Goal: Task Accomplishment & Management: Manage account settings

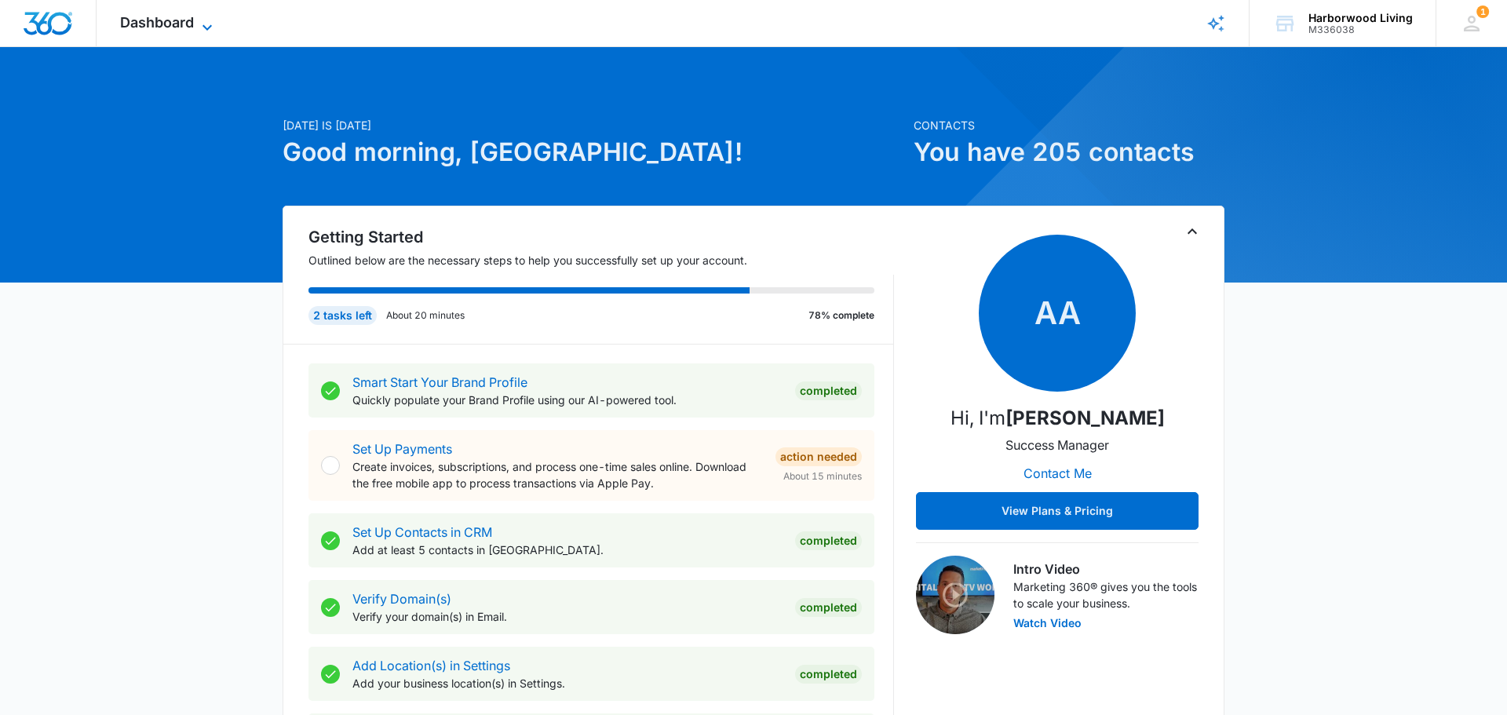
click at [194, 26] on span "Dashboard" at bounding box center [157, 22] width 74 height 16
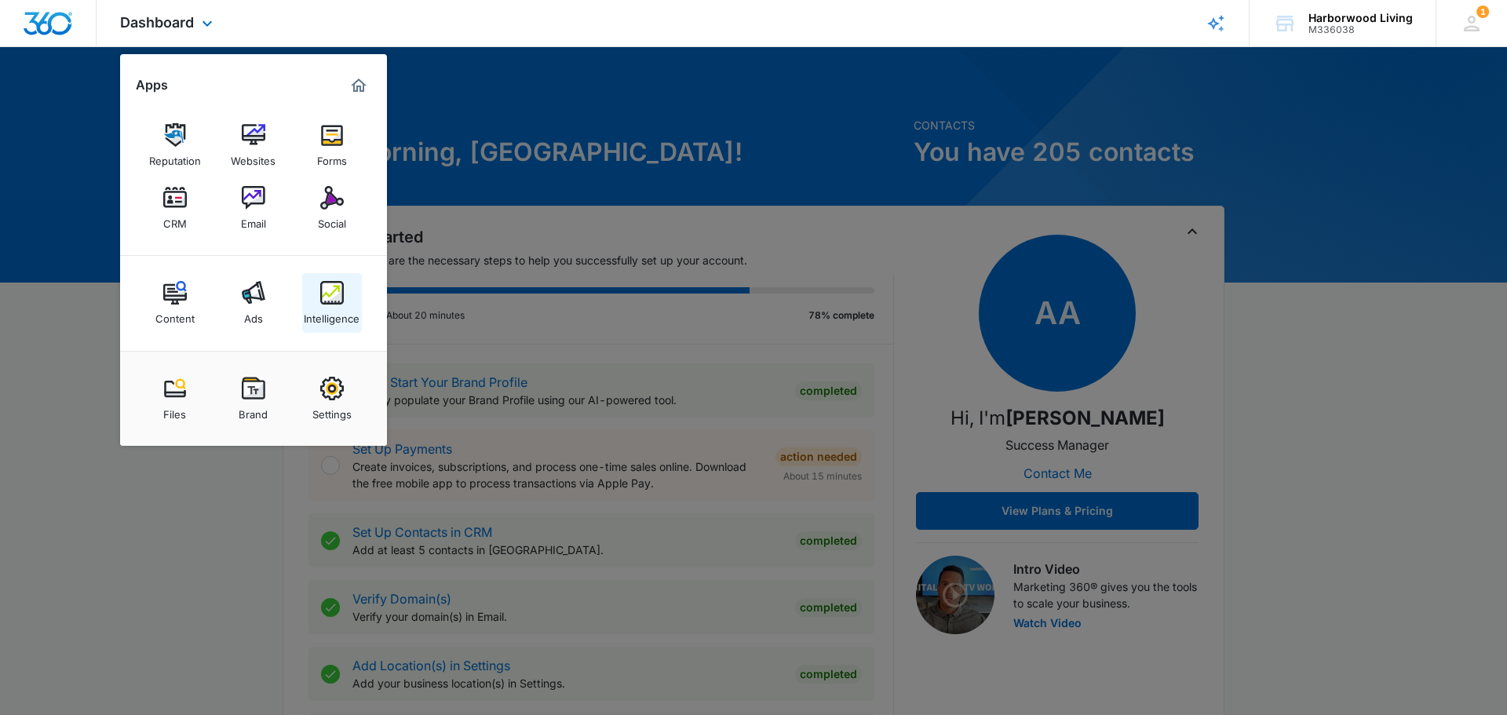
click at [332, 307] on div "Intelligence" at bounding box center [332, 314] width 56 height 20
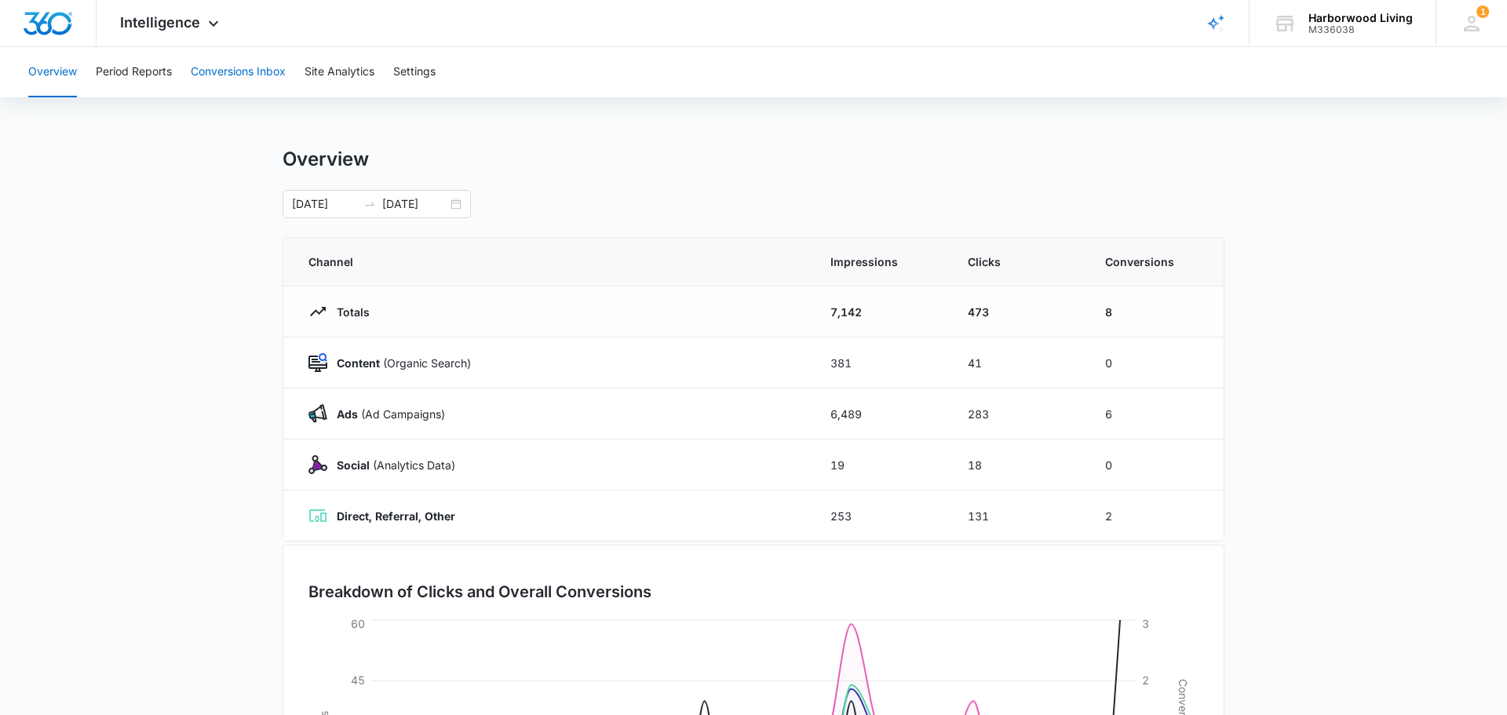
click at [243, 75] on button "Conversions Inbox" at bounding box center [238, 72] width 95 height 50
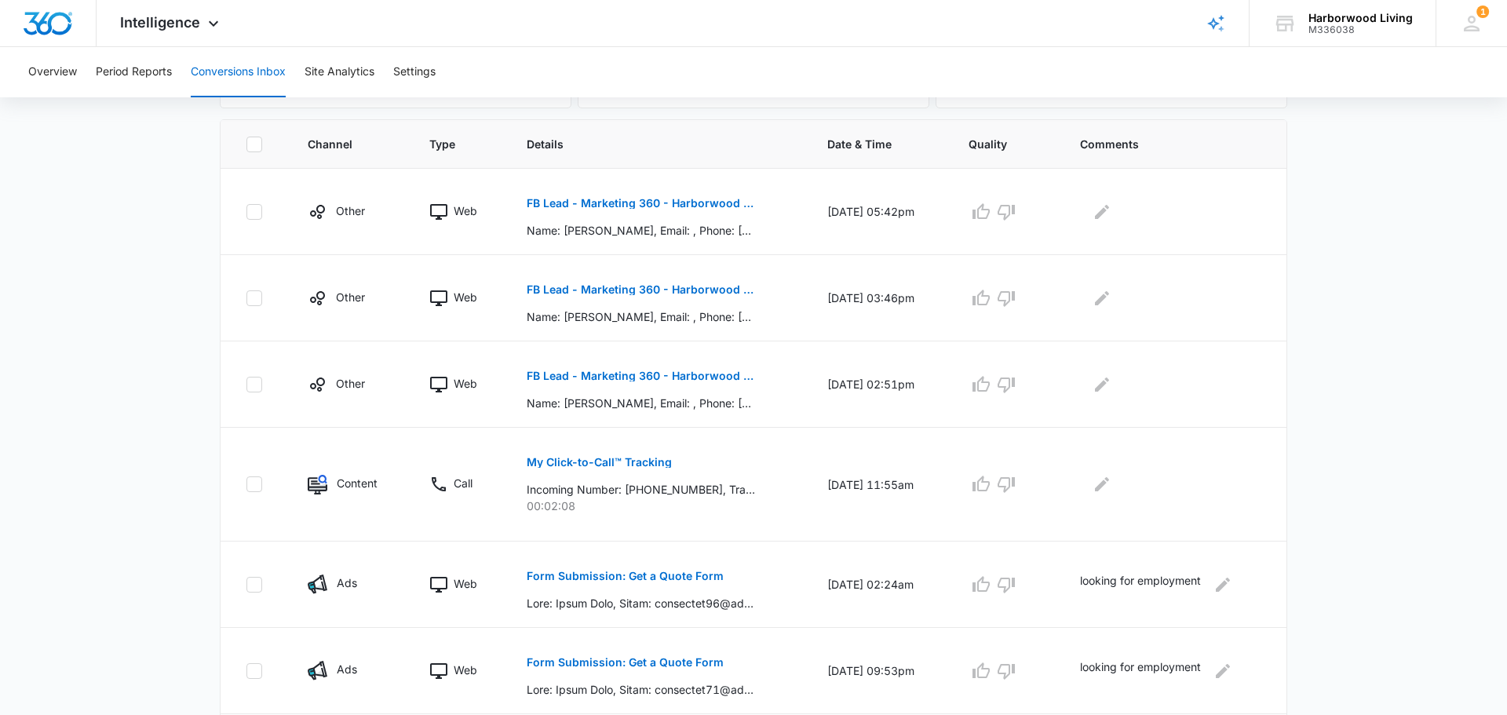
scroll to position [337, 0]
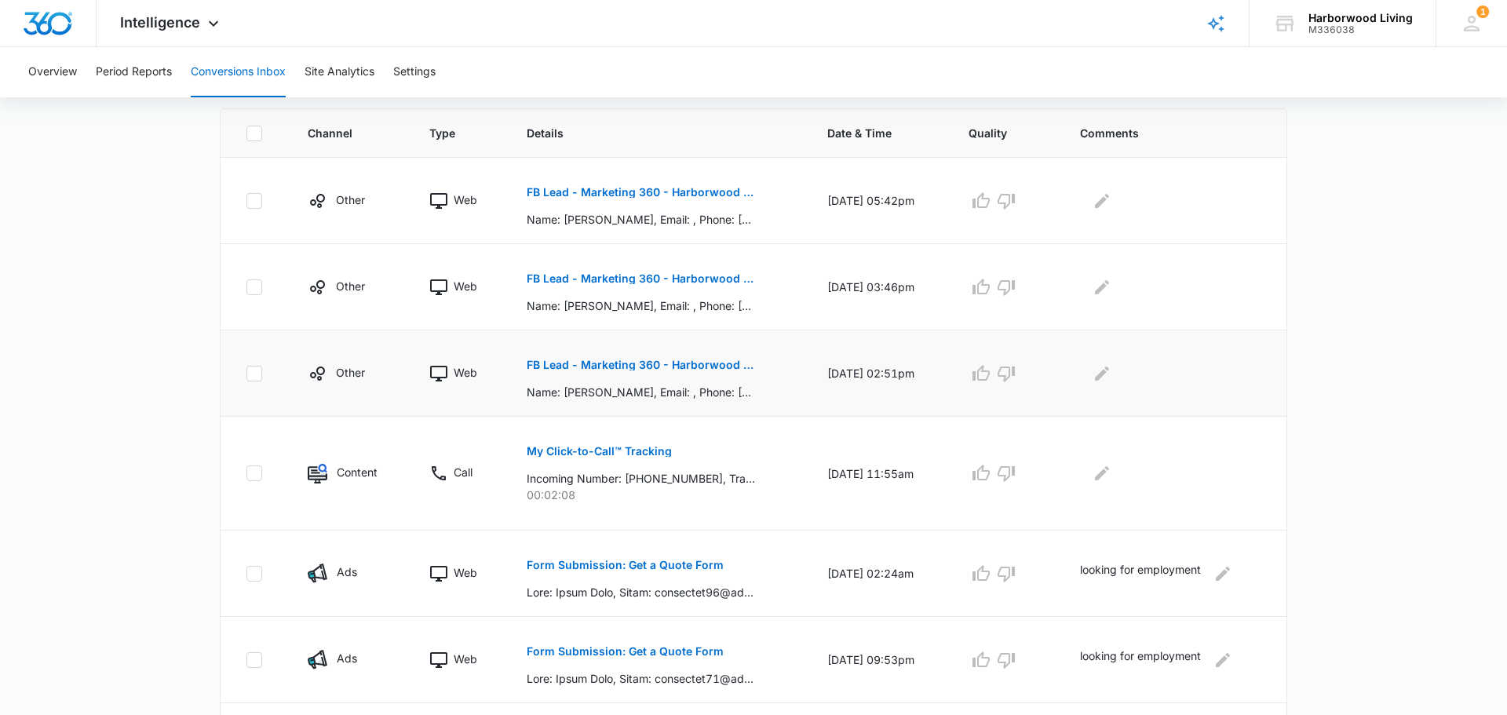
click at [582, 369] on p "FB Lead - Marketing 360 - Harborwood Living" at bounding box center [641, 364] width 228 height 11
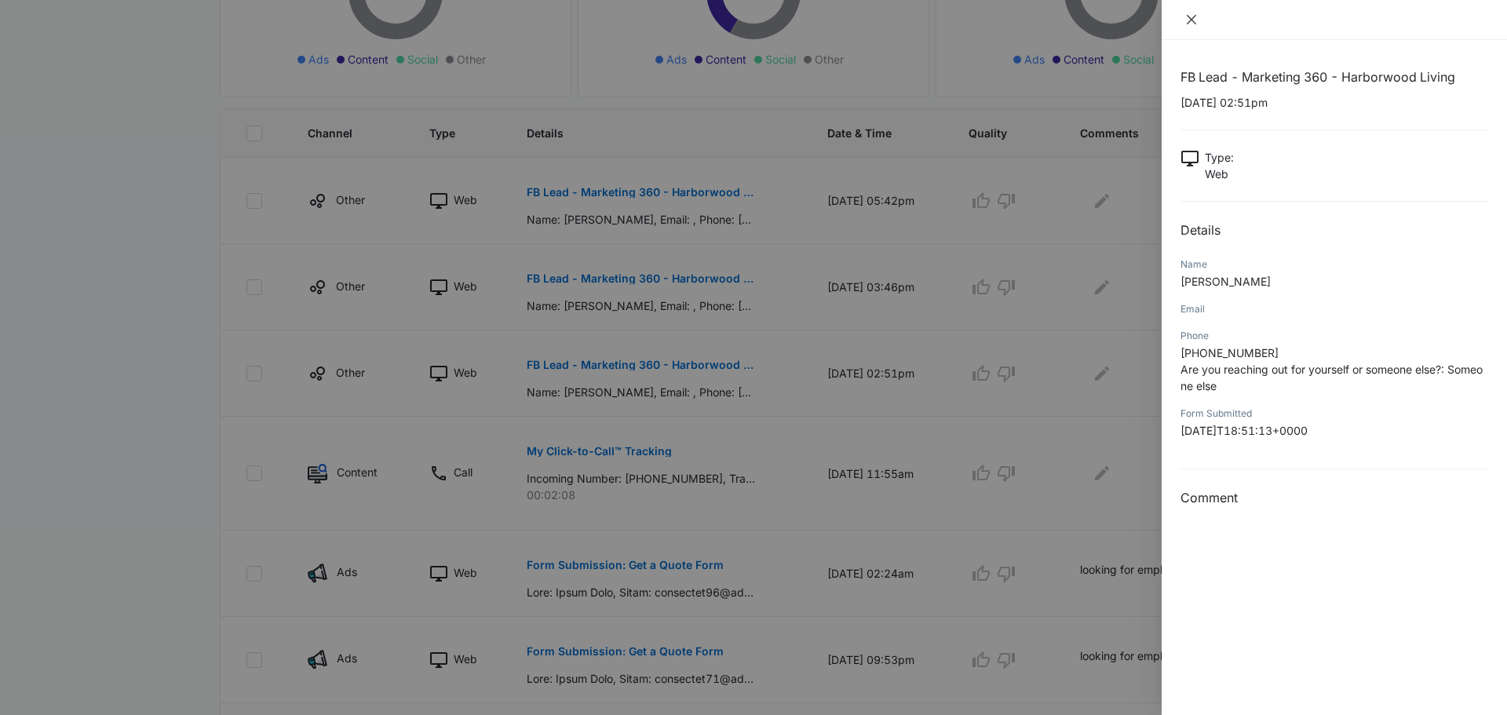
click at [1187, 19] on icon "close" at bounding box center [1191, 19] width 13 height 13
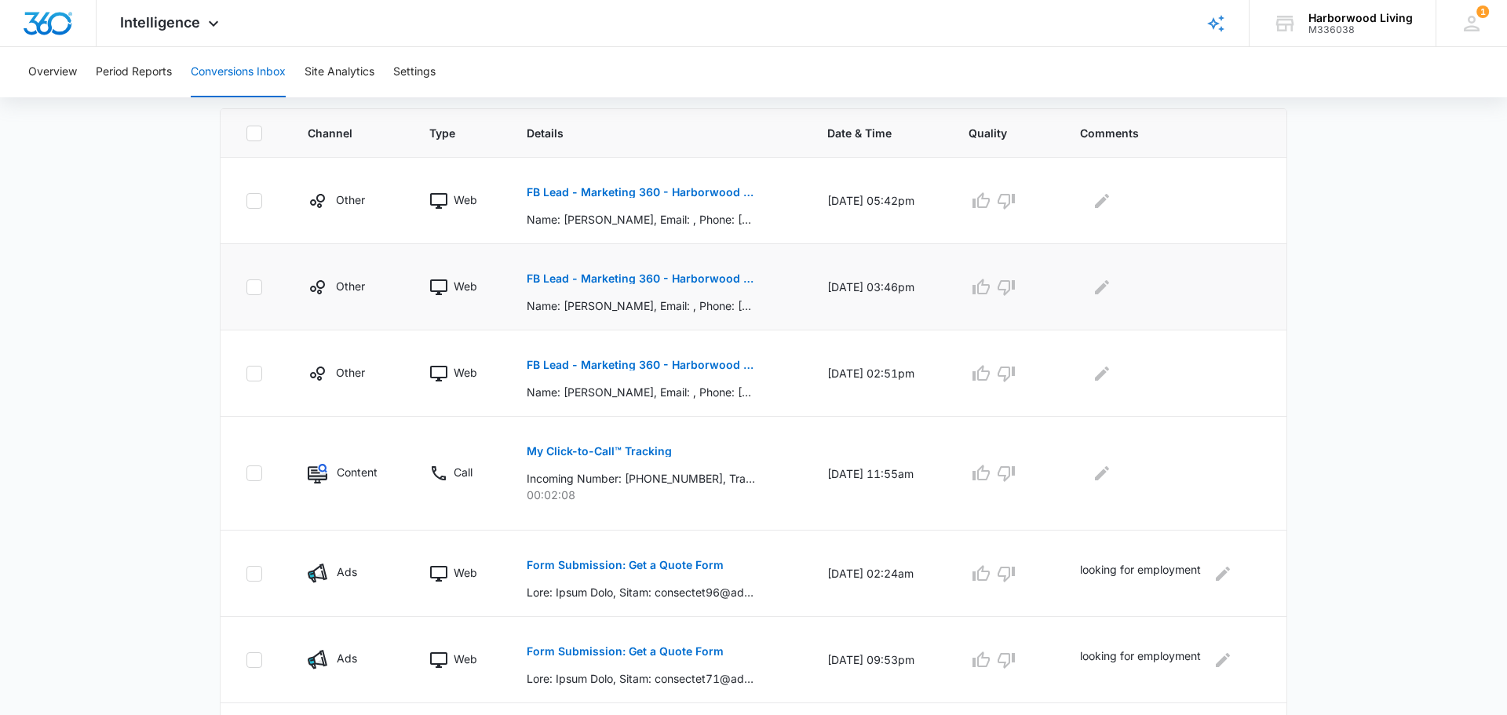
click at [682, 279] on p "FB Lead - Marketing 360 - Harborwood Living" at bounding box center [641, 278] width 228 height 11
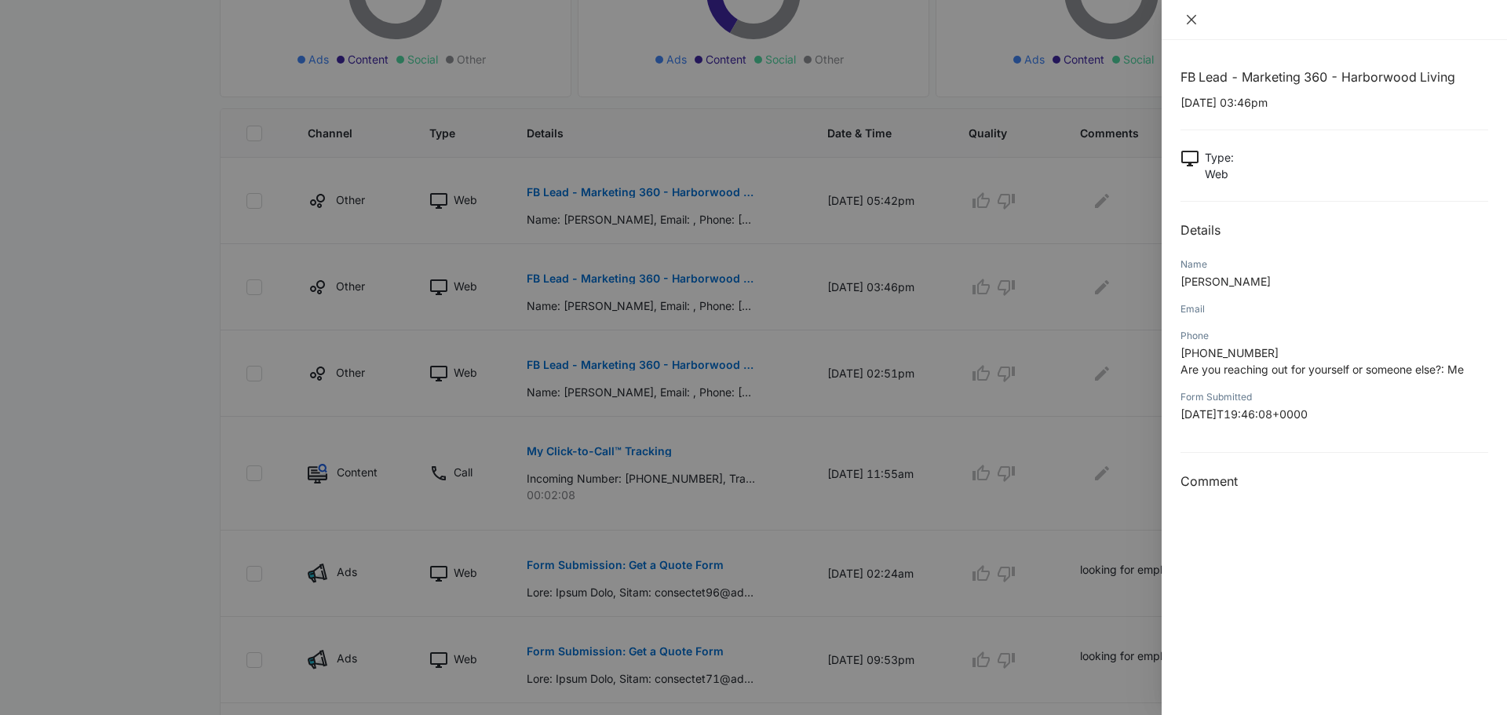
click at [1190, 22] on icon "close" at bounding box center [1191, 19] width 13 height 13
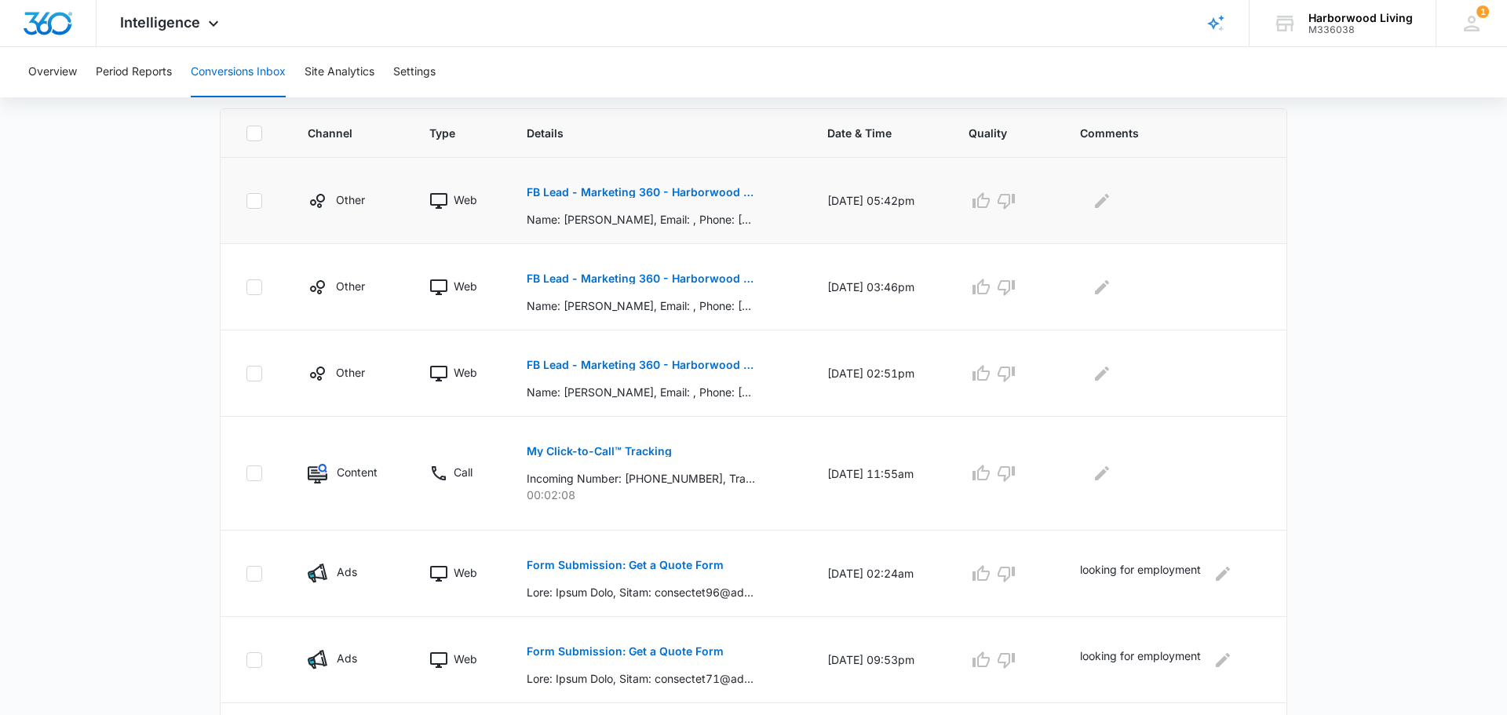
click at [635, 193] on p "FB Lead - Marketing 360 - Harborwood Living" at bounding box center [641, 192] width 228 height 11
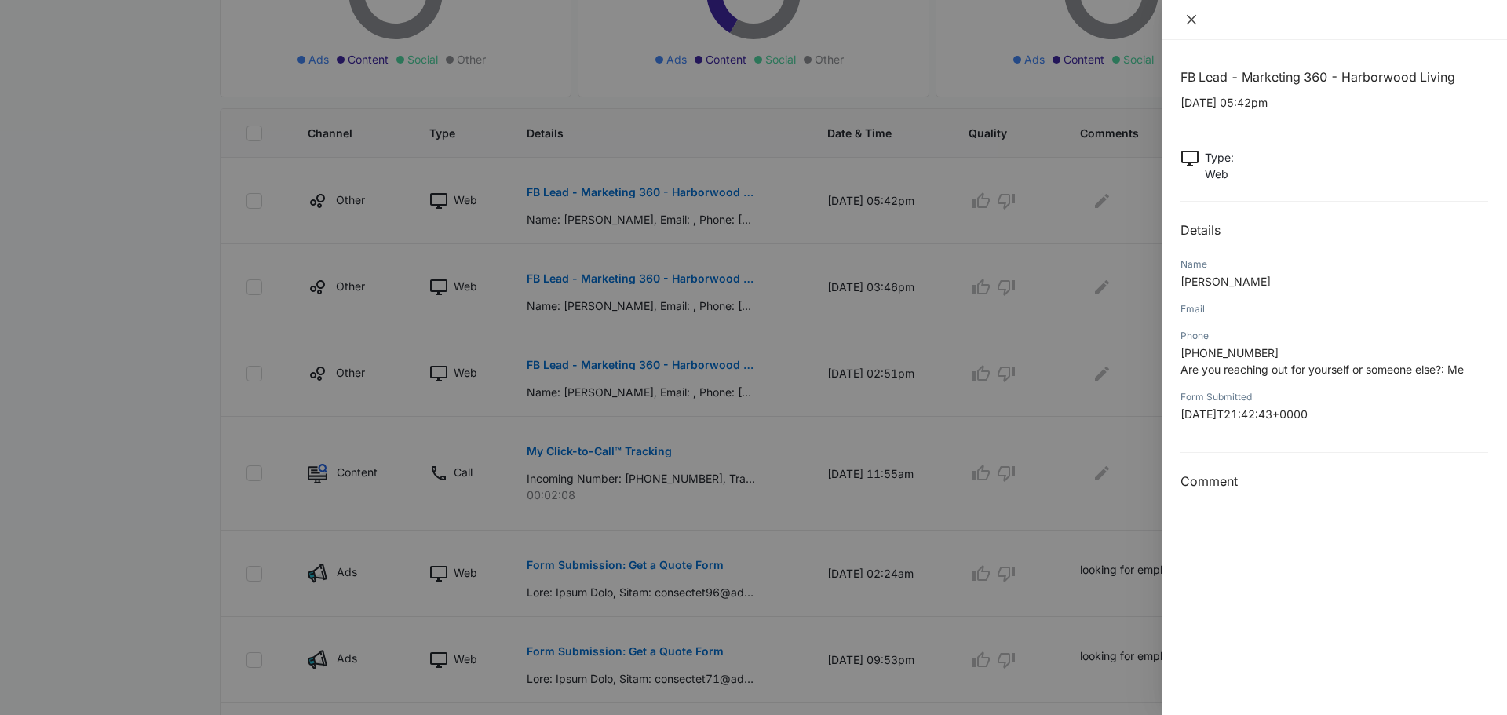
click at [1195, 19] on icon "close" at bounding box center [1191, 19] width 13 height 13
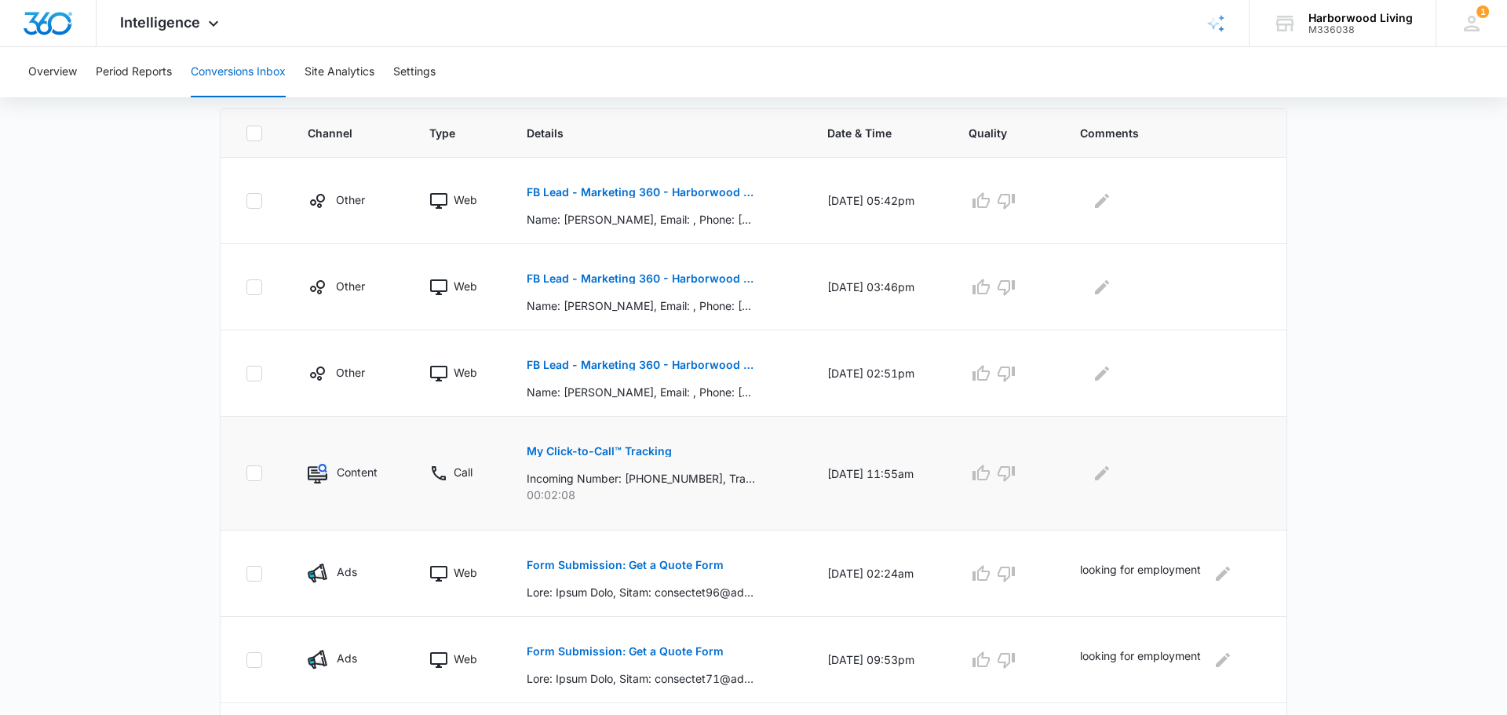
click at [607, 453] on p "My Click-to-Call™ Tracking" at bounding box center [599, 451] width 145 height 11
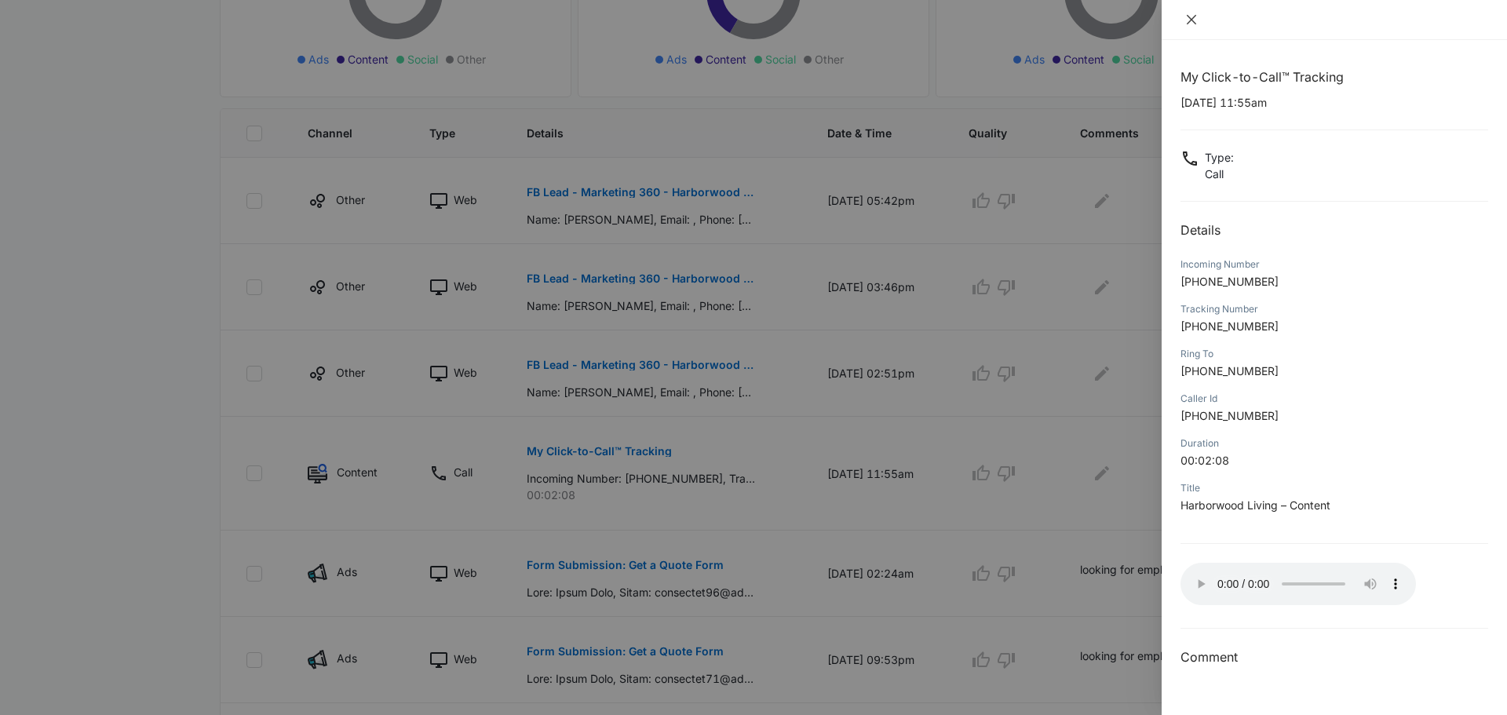
click at [1194, 20] on icon "close" at bounding box center [1191, 19] width 13 height 13
